Goal: Find contact information: Find contact information

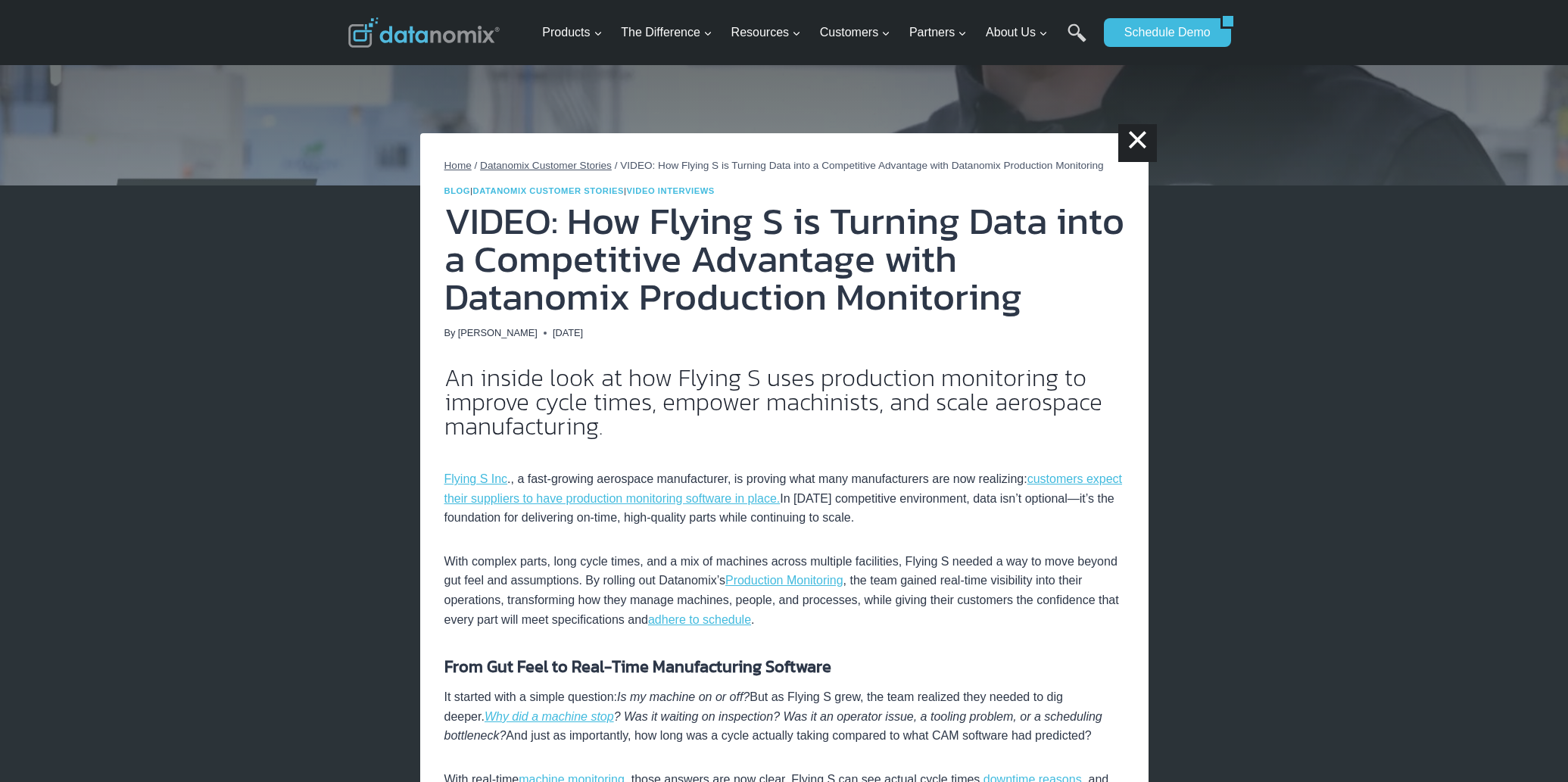
scroll to position [123, 0]
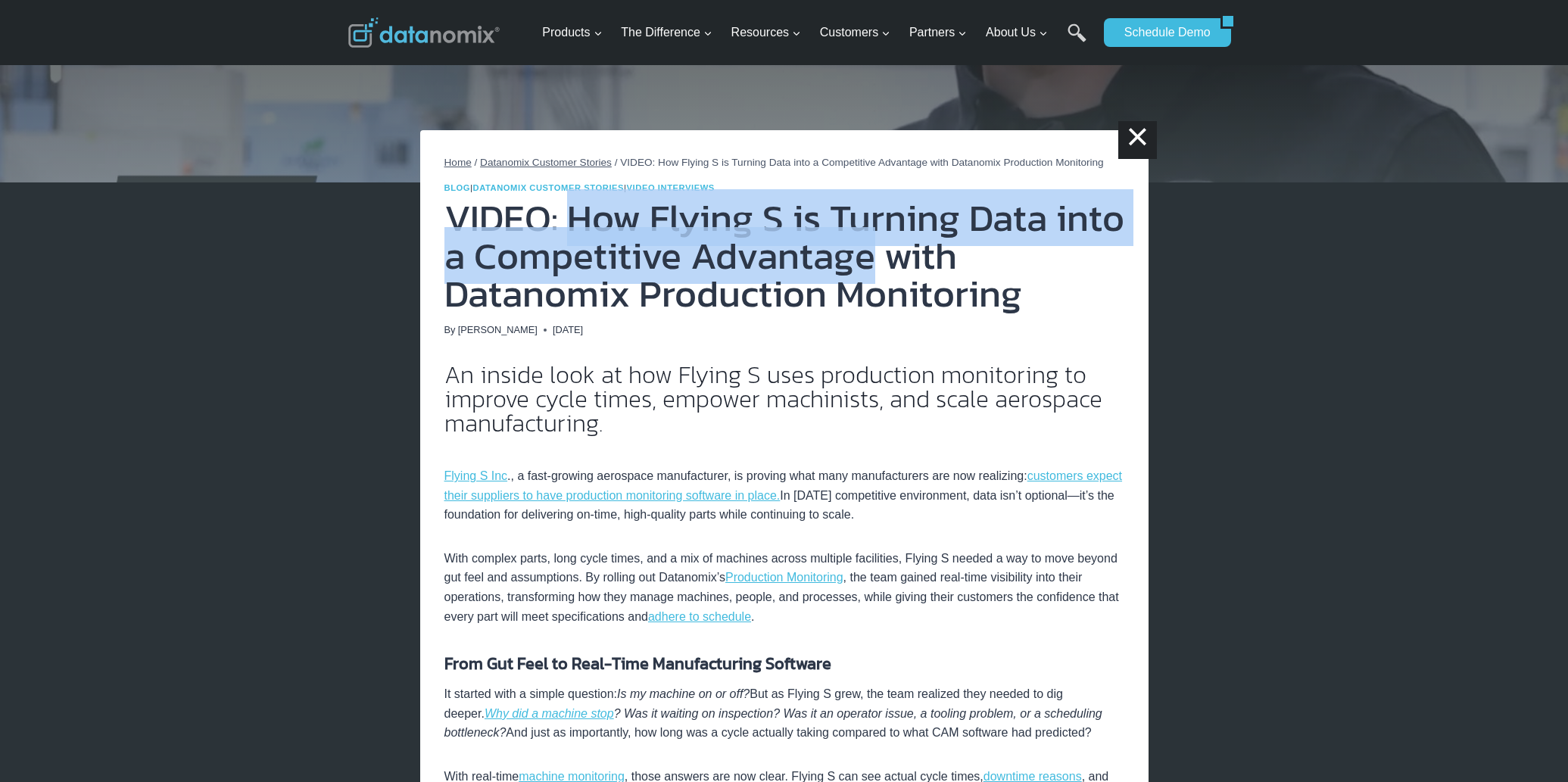
drag, startPoint x: 568, startPoint y: 234, endPoint x: 866, endPoint y: 279, distance: 301.4
click at [866, 279] on h1 "VIDEO: How Flying S is Turning Data into a Competitive Advantage with Datanomix…" at bounding box center [784, 255] width 680 height 113
copy h1 "How Flying S is Turning Data into a Competitive Advantage"
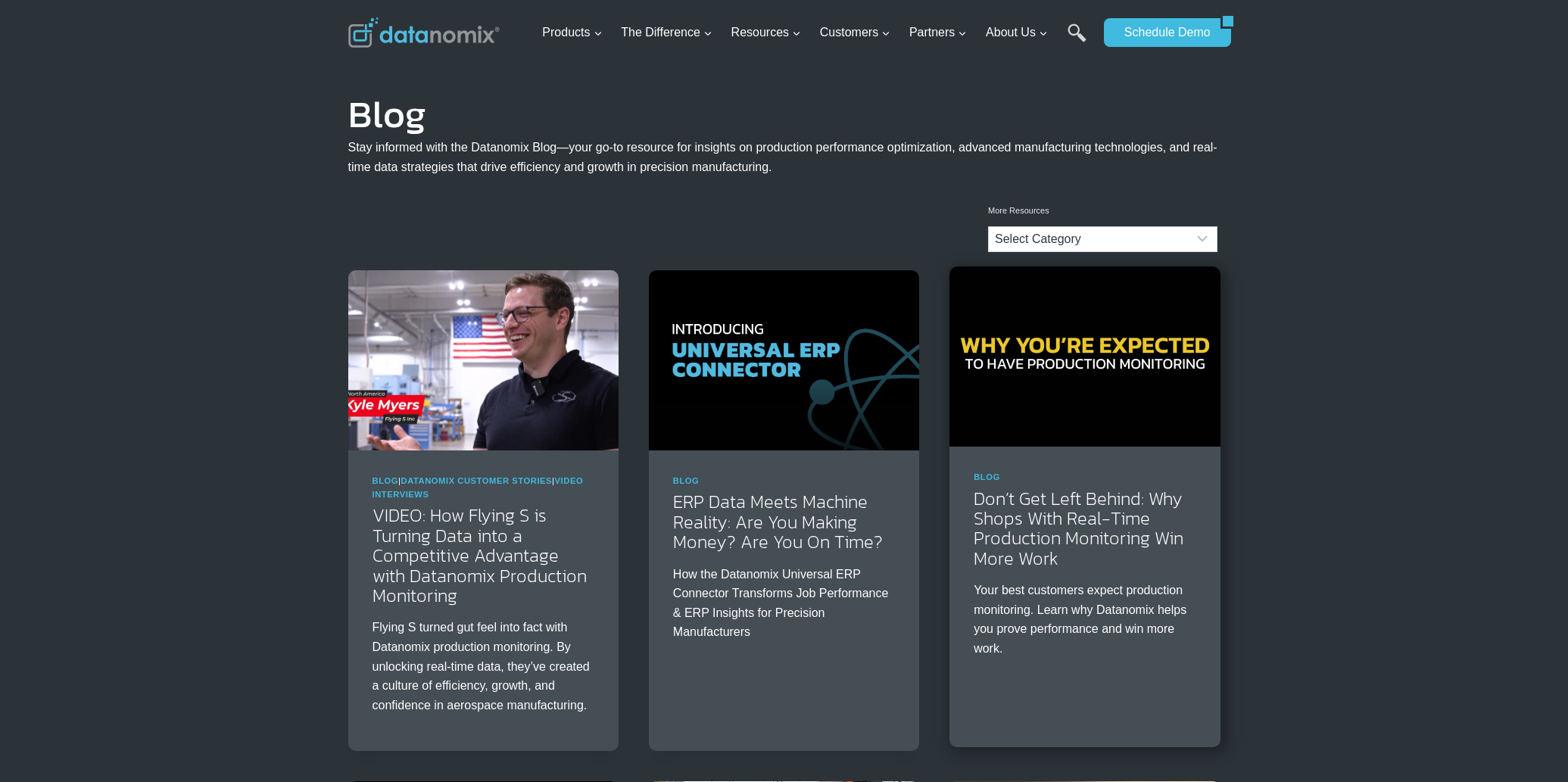
click at [1188, 408] on img at bounding box center [1084, 356] width 270 height 180
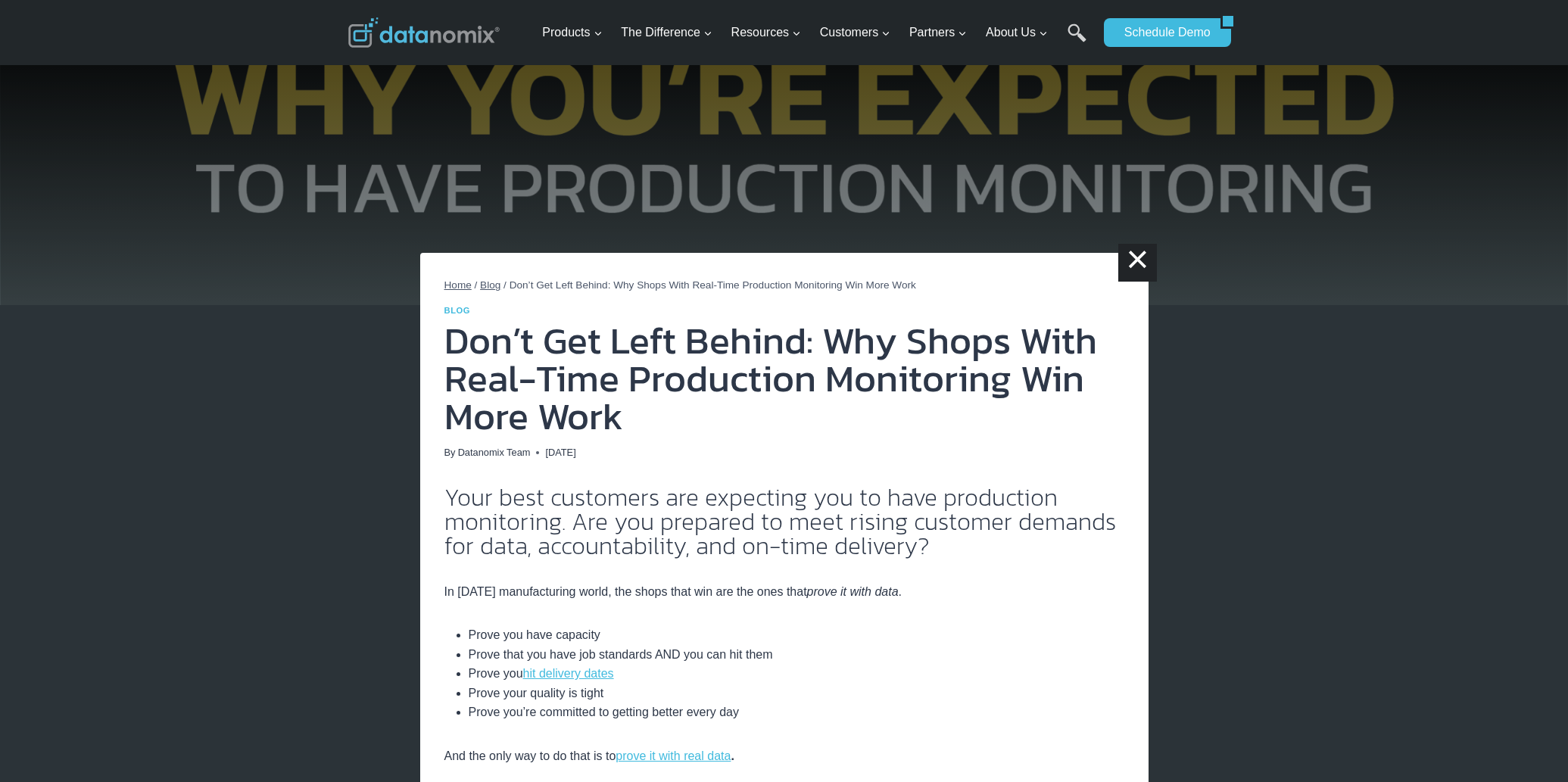
drag, startPoint x: 1344, startPoint y: 565, endPoint x: 1390, endPoint y: 565, distance: 46.0
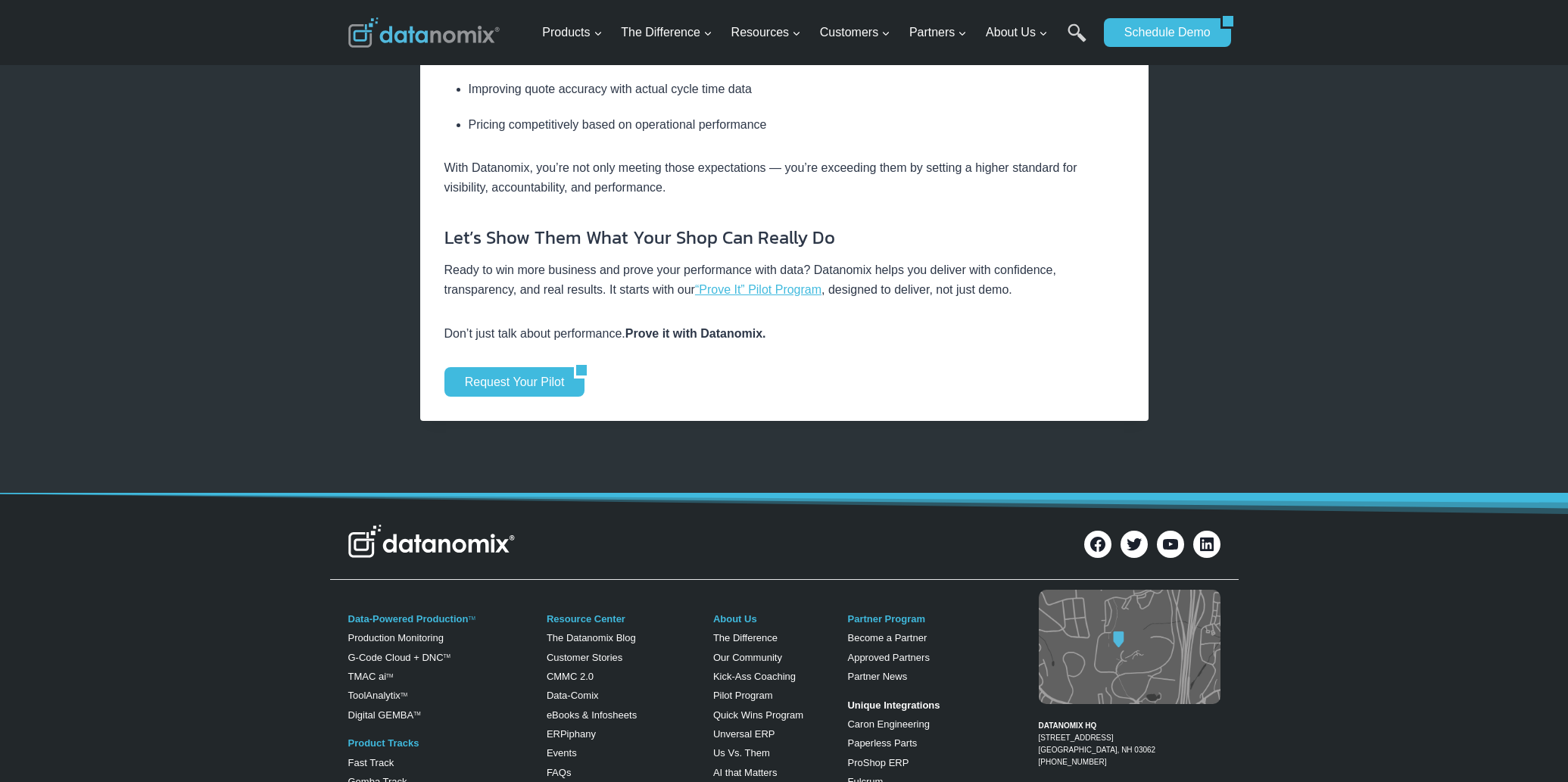
scroll to position [3265, 0]
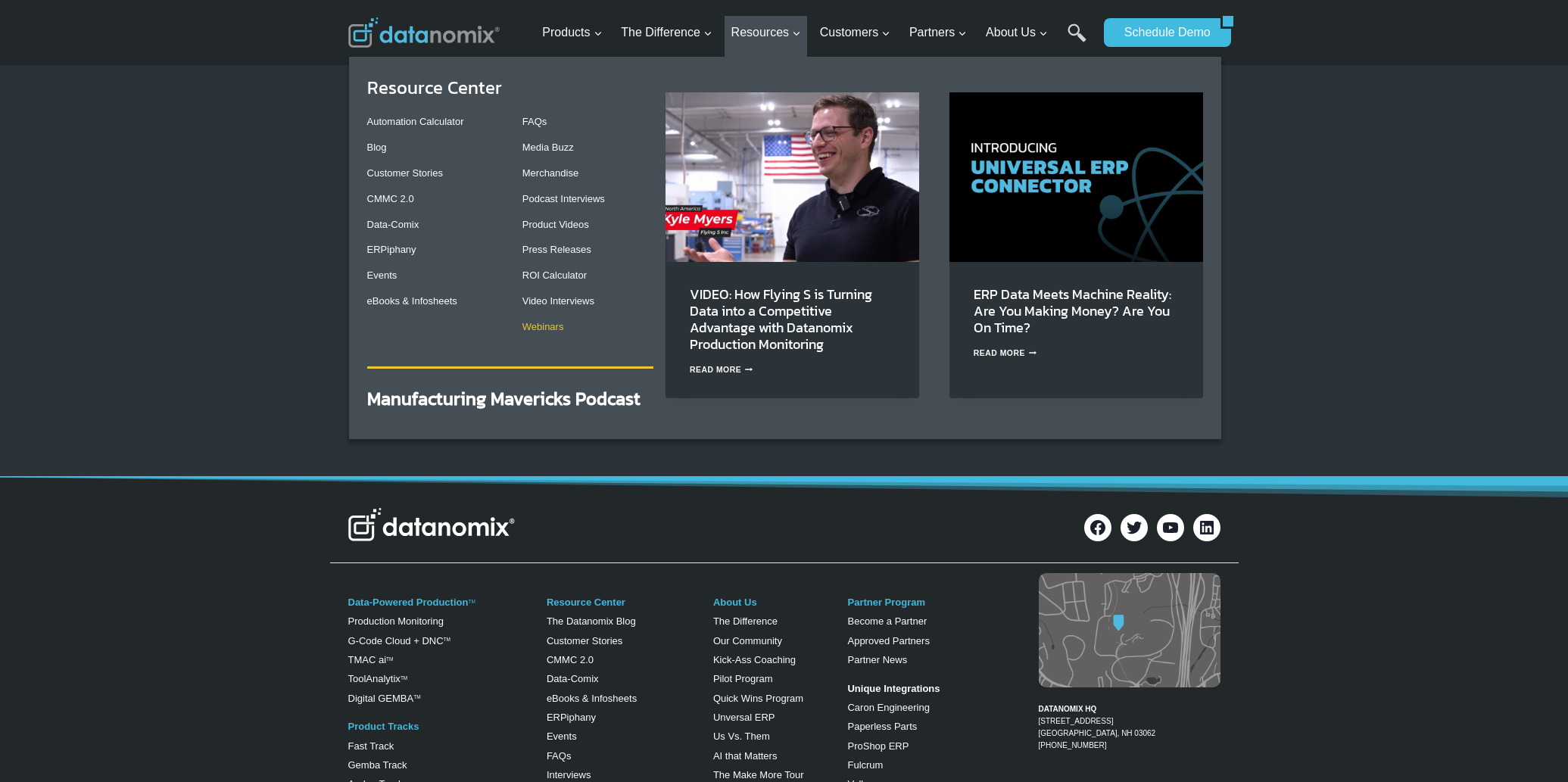
click at [549, 322] on link "Webinars" at bounding box center [543, 326] width 42 height 11
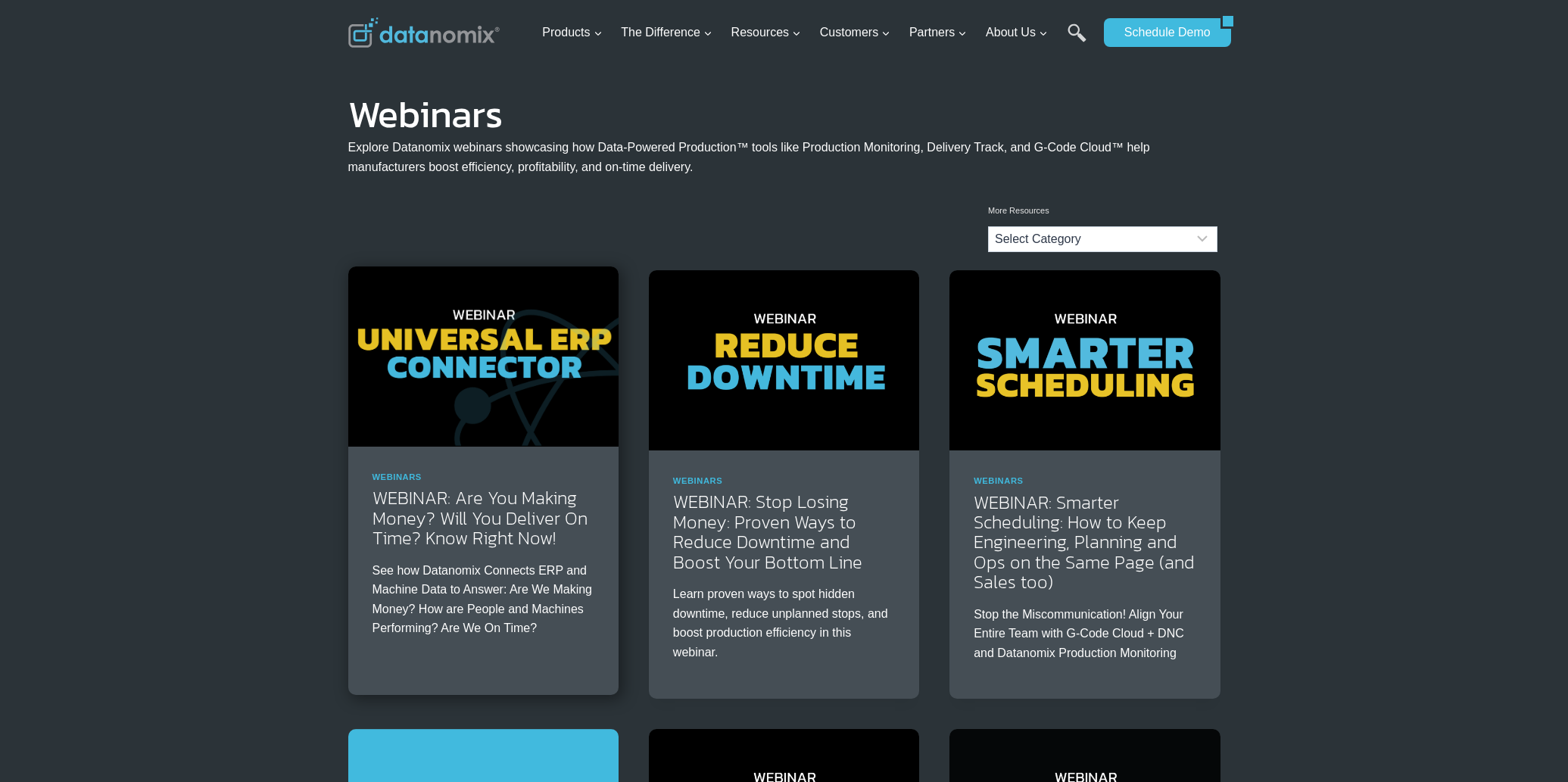
click at [491, 408] on img at bounding box center [483, 356] width 270 height 180
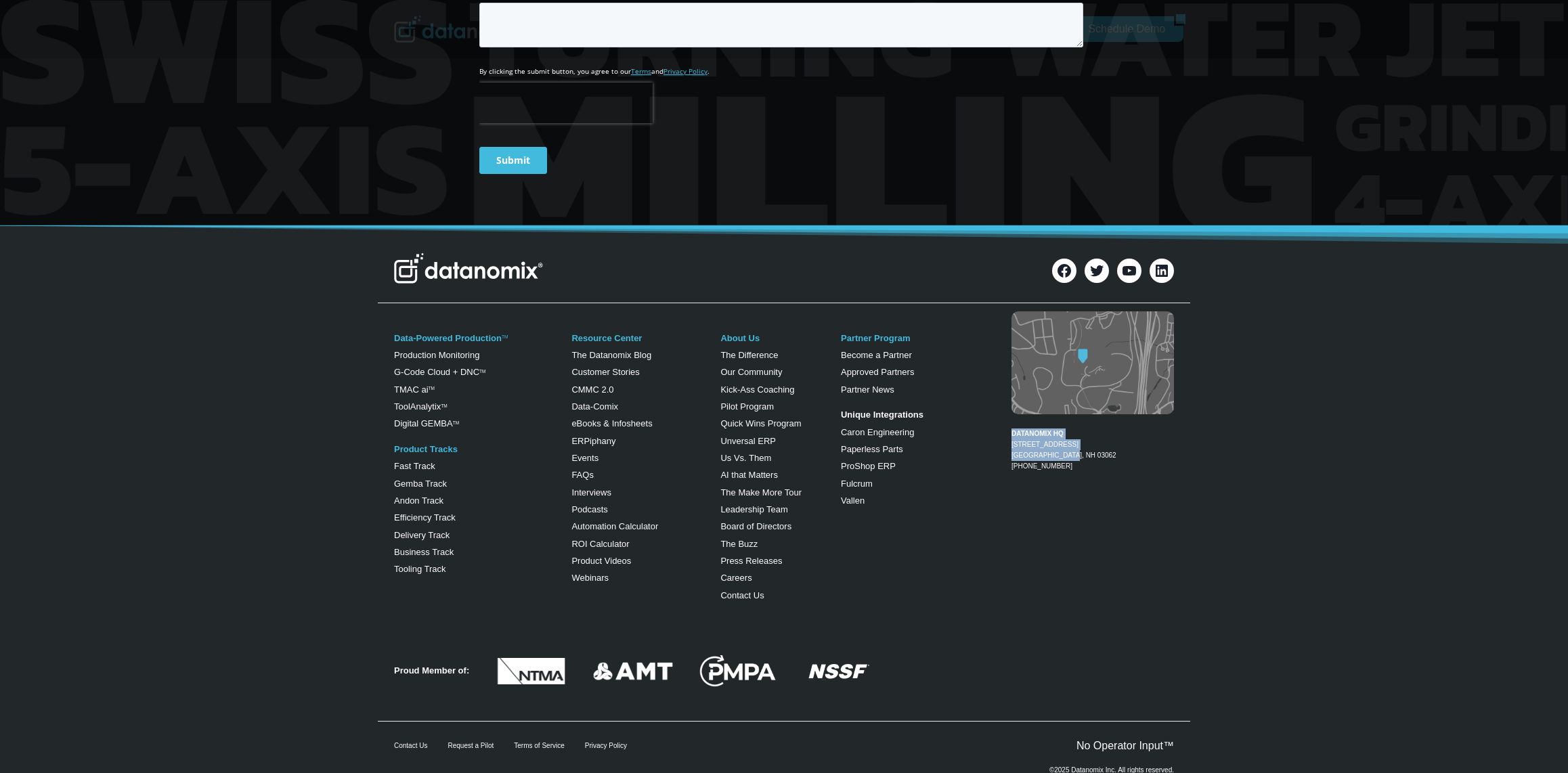
drag, startPoint x: 1081, startPoint y: 412, endPoint x: 1012, endPoint y: 394, distance: 71.3
click at [1011, 418] on figcaption "DATANOMIX HQ 200 Innovation Way Suite #1370 Nashua, NH 03062 1-866-488-4369" at bounding box center [1092, 444] width 162 height 54
copy figcaption "DATANOMIX HQ 200 Innovation Way Suite #1370 Nashua, NH 03062"
click at [1129, 479] on div "DATANOMIX HQ 200 Innovation Way Suite #1370 Nashua, NH 03062 1-866-488-4369" at bounding box center [1081, 459] width 184 height 300
click at [1099, 422] on figcaption "DATANOMIX HQ 200 Innovation Way Suite #1370 Nashua, NH 03062 1-866-488-4369" at bounding box center [1092, 444] width 162 height 54
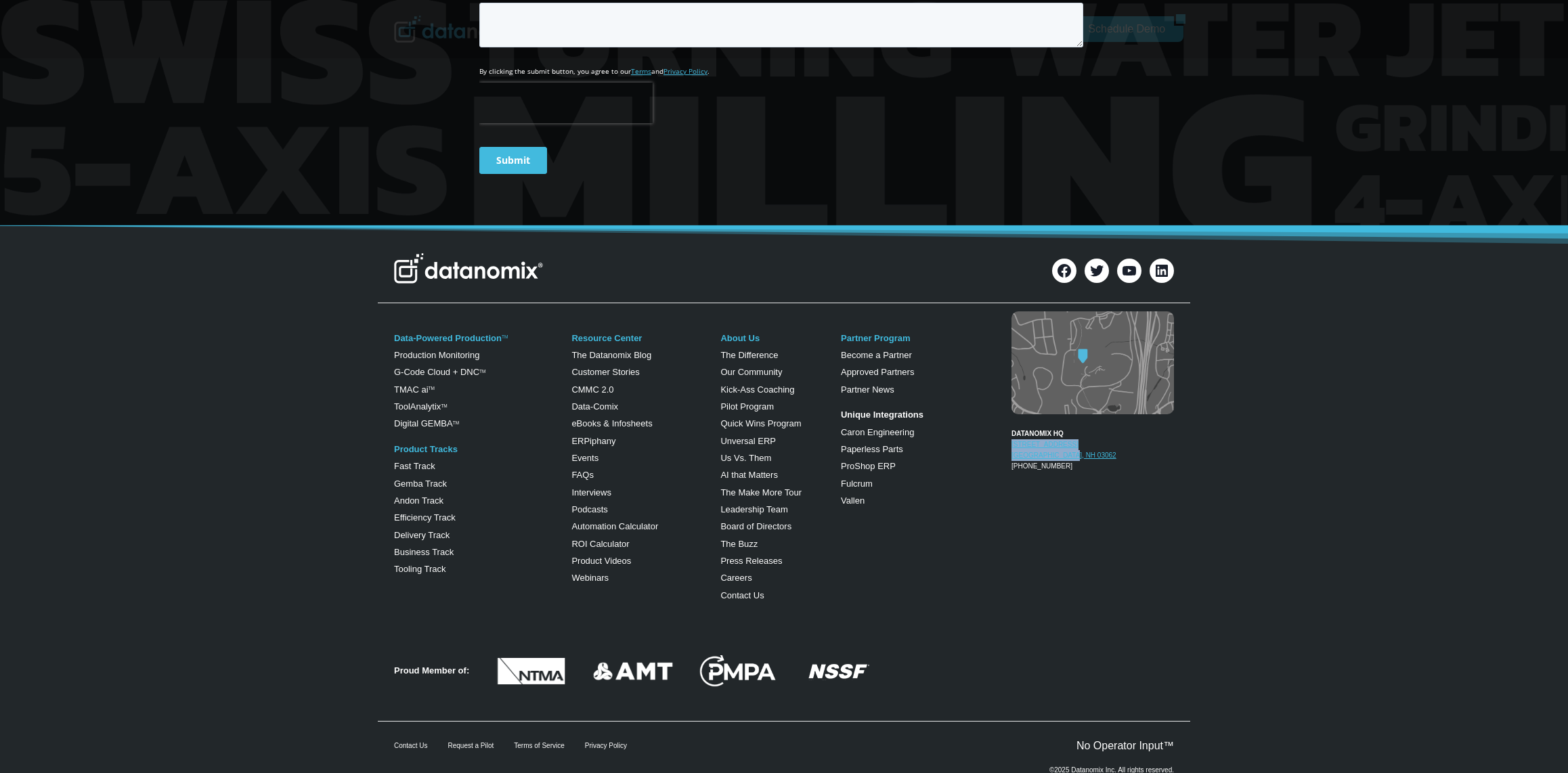
drag, startPoint x: 1093, startPoint y: 416, endPoint x: 1011, endPoint y: 403, distance: 83.0
click at [1011, 418] on figcaption "DATANOMIX HQ 200 Innovation Way Suite #1370 Nashua, NH 03062 1-866-488-4369" at bounding box center [1092, 444] width 162 height 54
copy link "200 Innovation Way Suite #1370 Nashua, NH 03062"
click at [1274, 461] on div "Data-Powered Production TM Production Monitoring G-Code Cloud + DNC TM TMAC ai …" at bounding box center [784, 465] width 1568 height 313
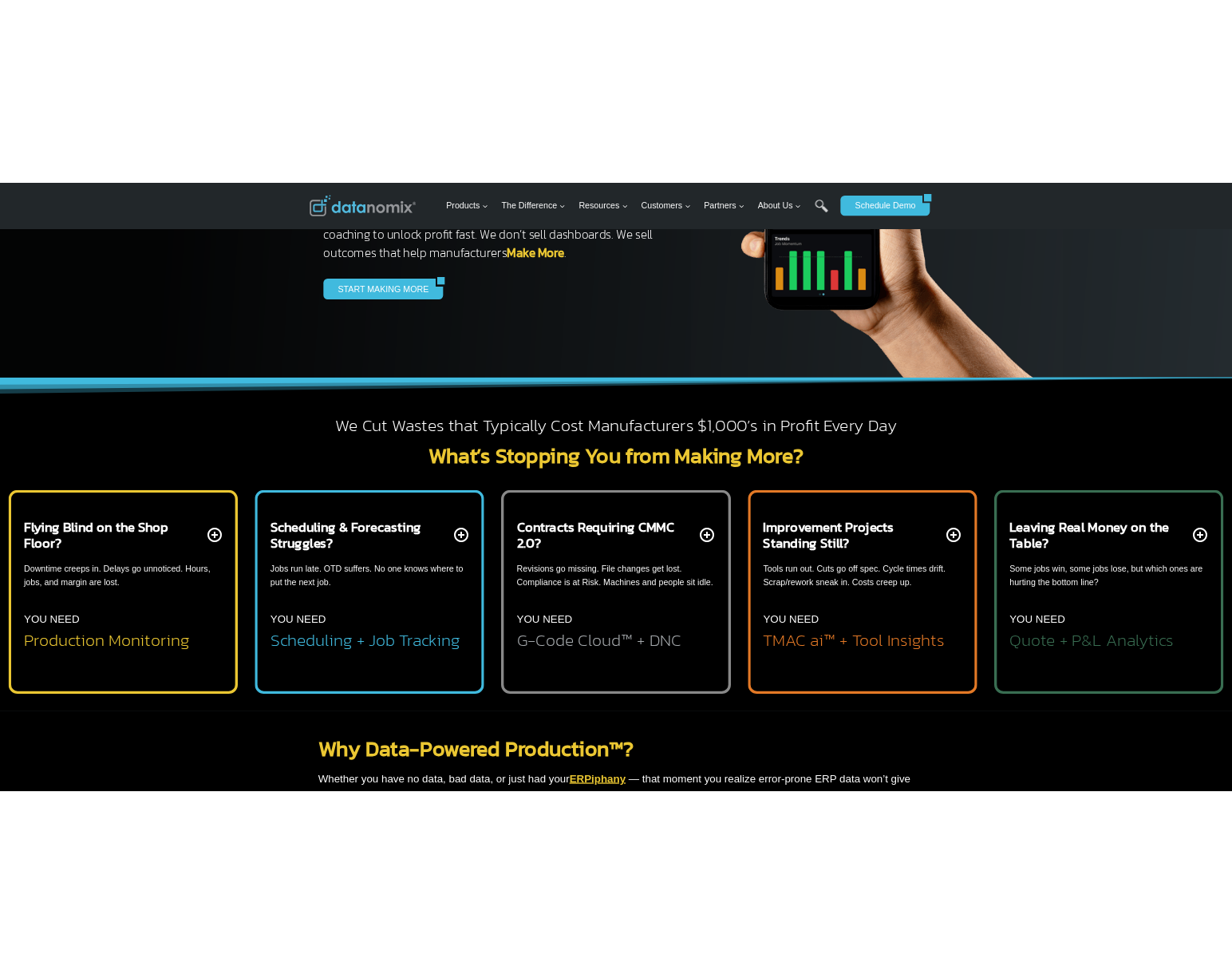
scroll to position [333, 0]
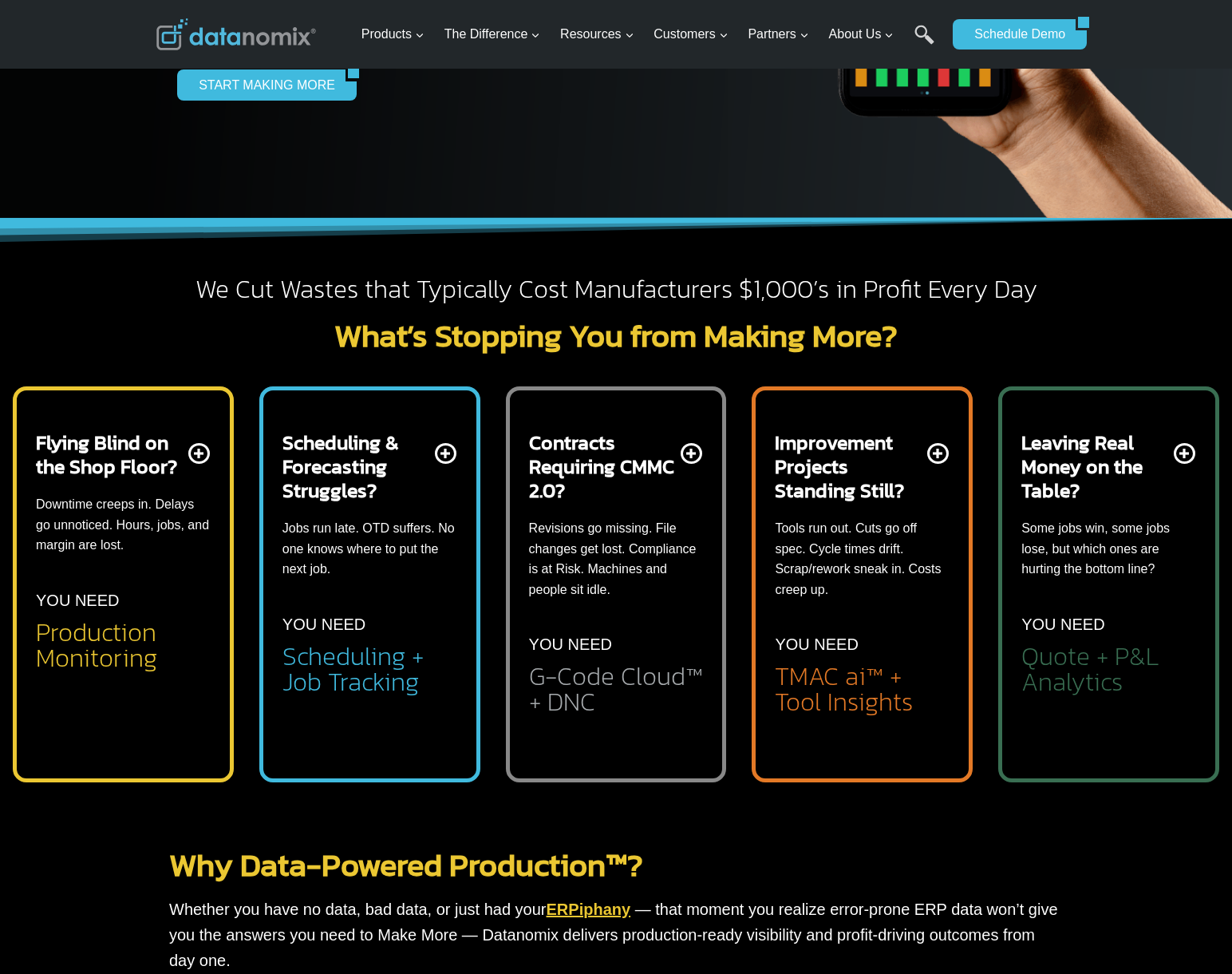
click at [1183, 325] on div "We Cut Wastes that Typically Cost Manufacturers $1,000’s in Profit Every Day Wh…" at bounding box center [616, 513] width 1232 height 590
